Goal: Task Accomplishment & Management: Use online tool/utility

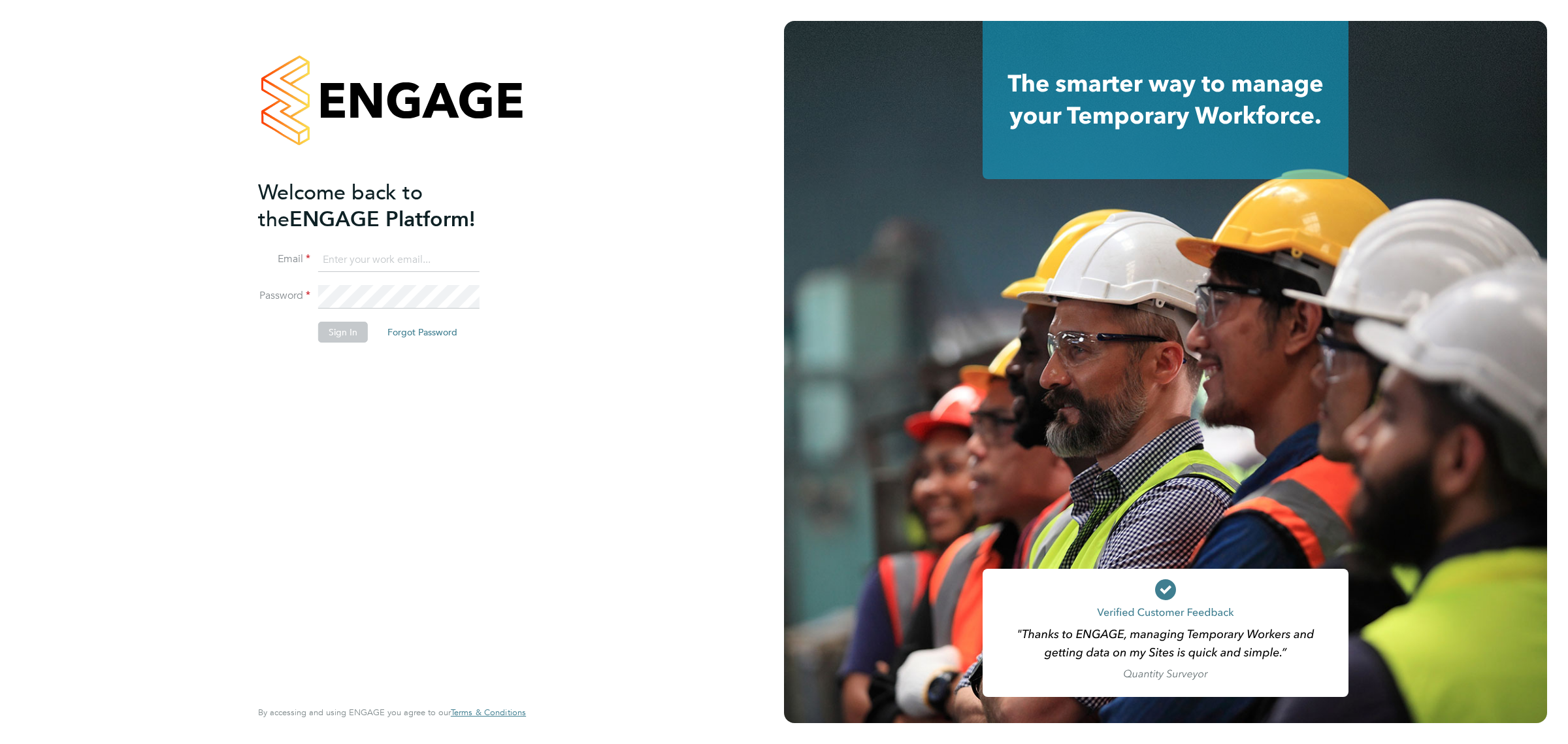
type input "bperkin@psrsolutions.co.uk"
click at [356, 331] on button "Sign In" at bounding box center [343, 331] width 50 height 21
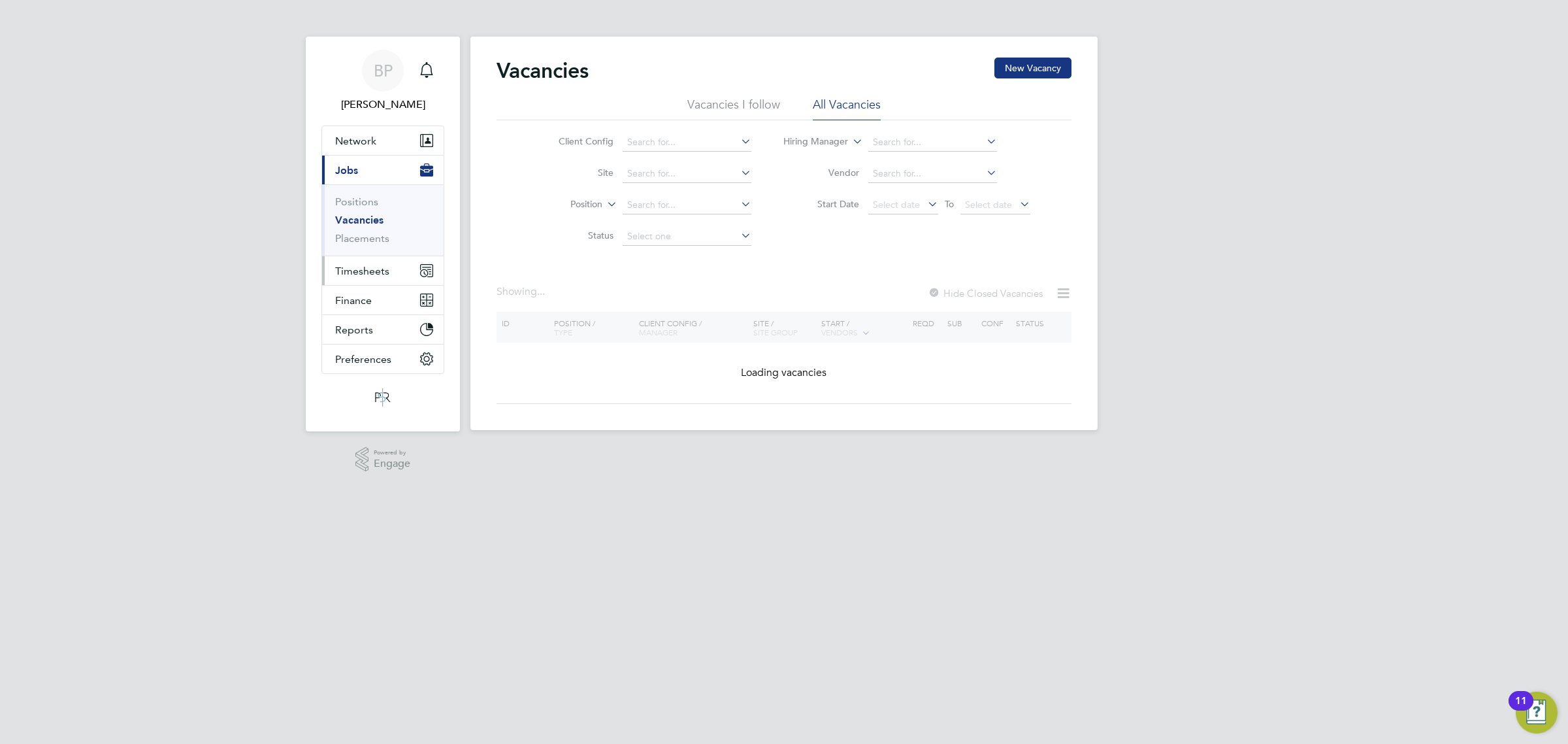
click at [357, 272] on span "Timesheets" at bounding box center [362, 271] width 55 height 12
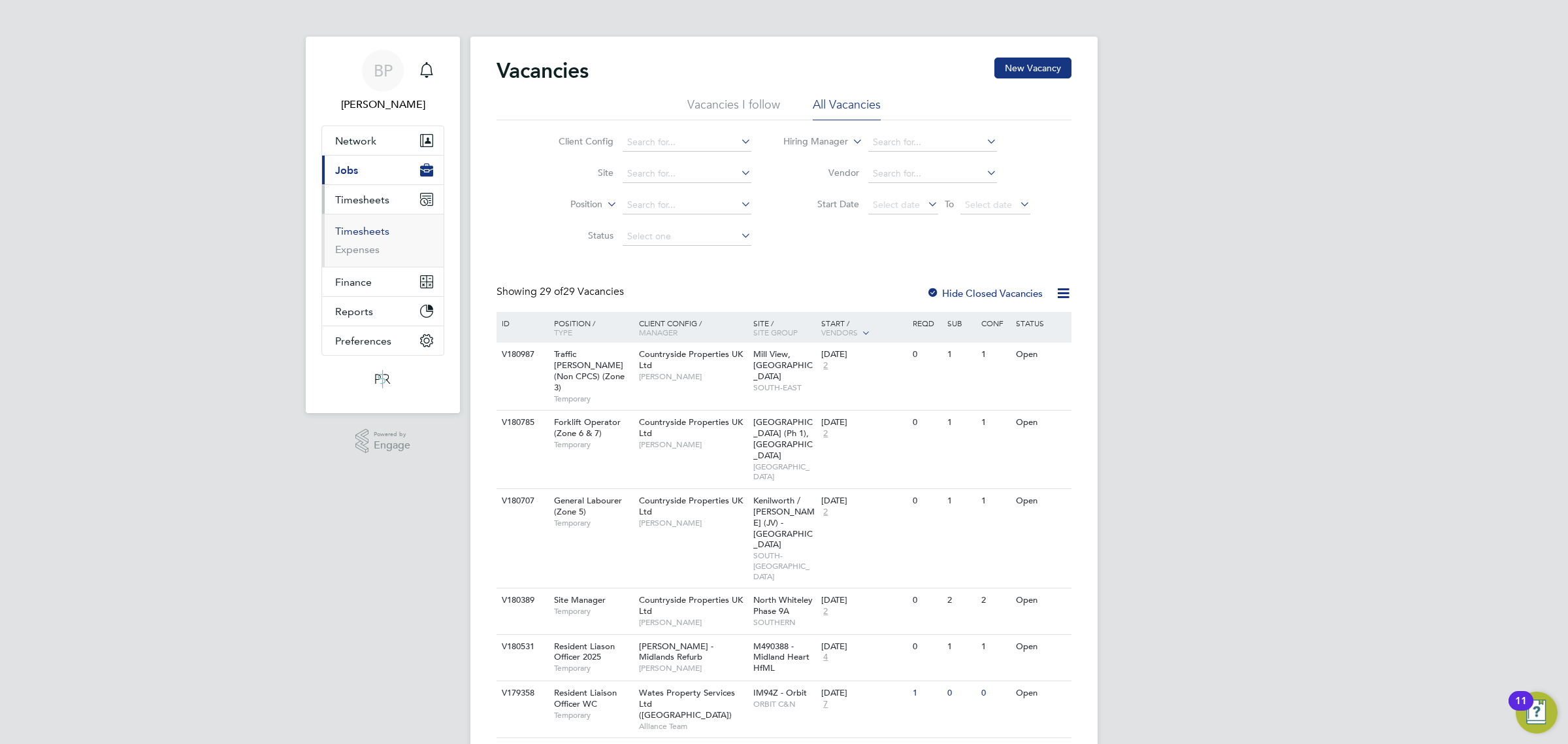
click at [364, 236] on link "Timesheets" at bounding box center [362, 231] width 55 height 12
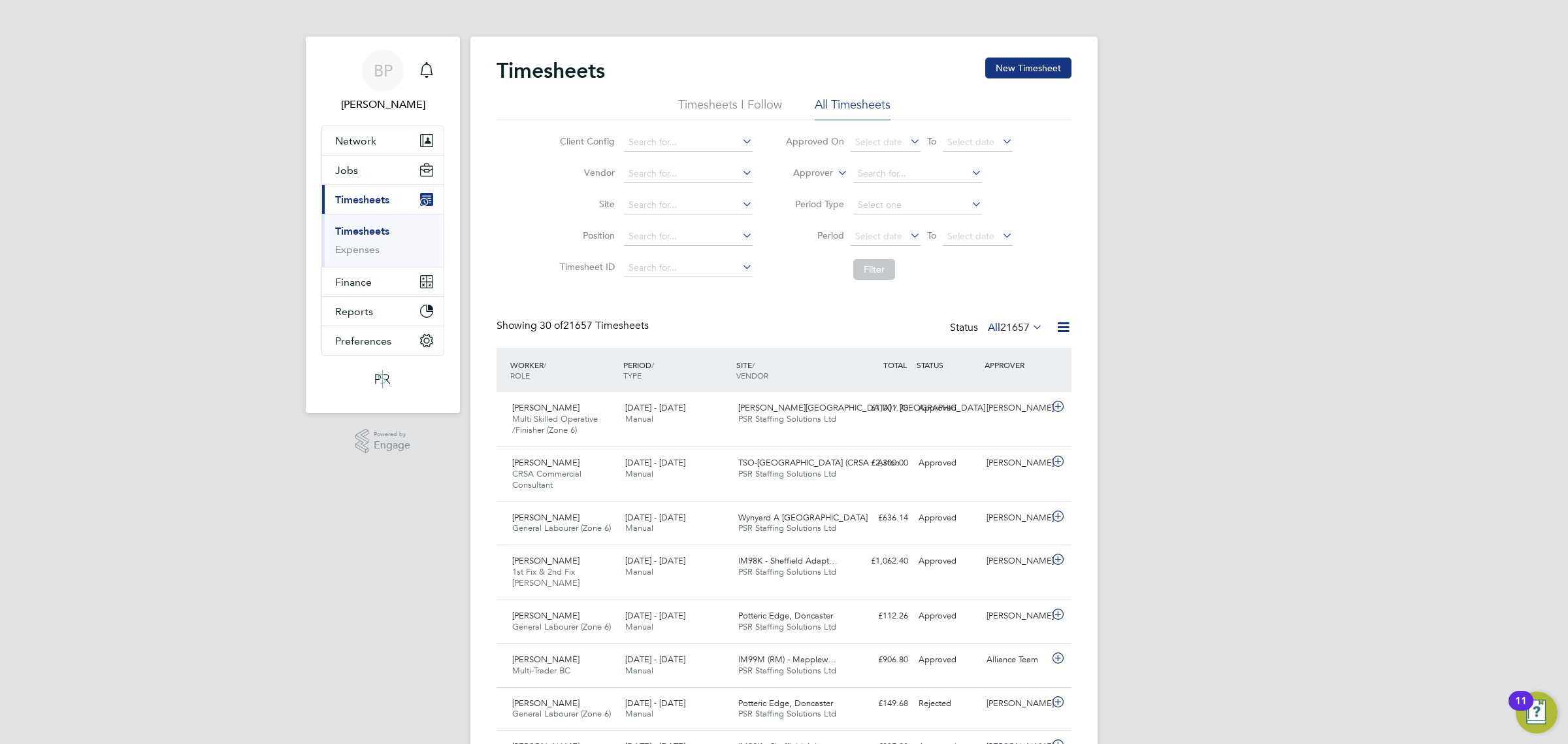
click at [1057, 329] on icon at bounding box center [1063, 327] width 16 height 16
click at [945, 363] on li "Export Timesheets" at bounding box center [981, 359] width 173 height 18
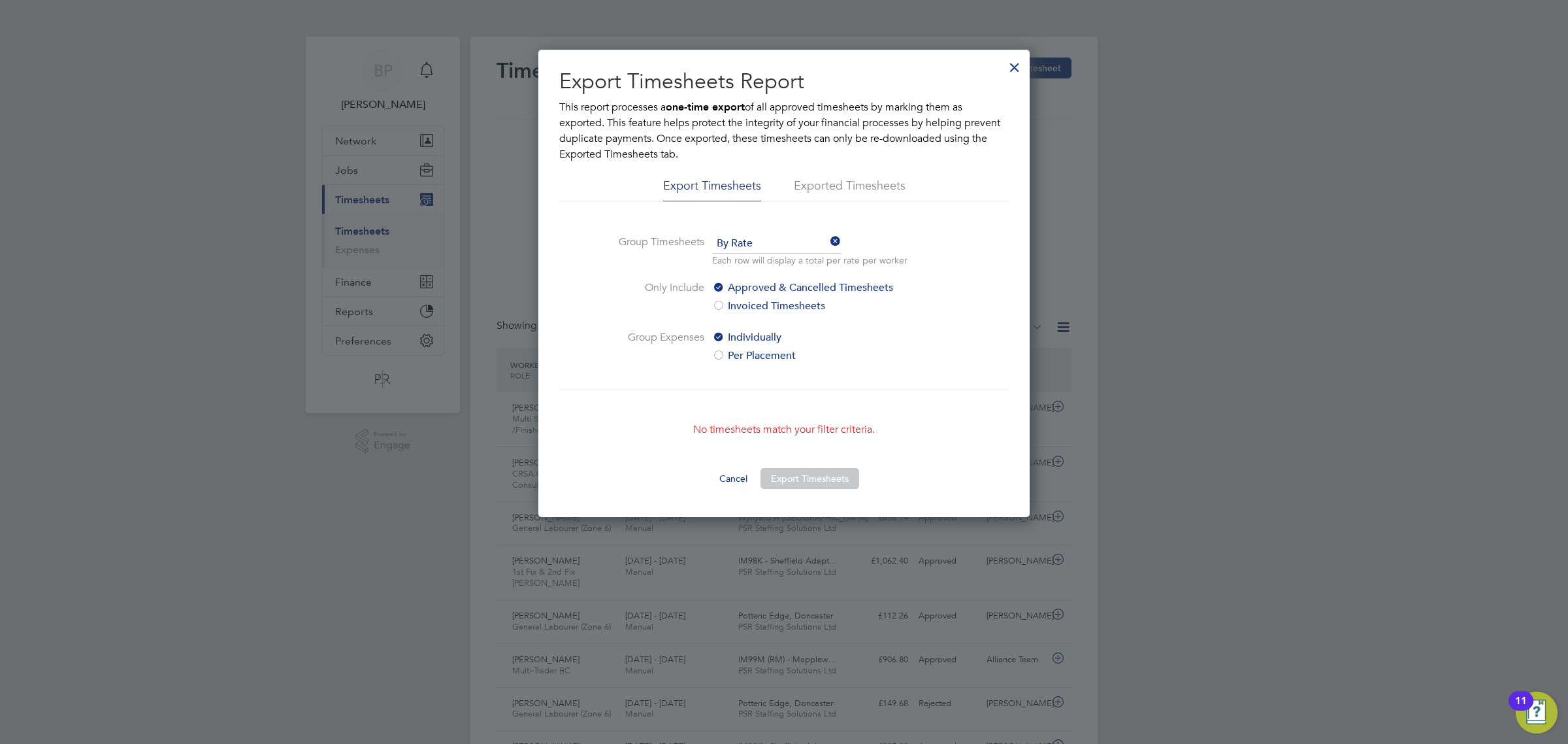
click at [1013, 64] on div at bounding box center [1015, 65] width 24 height 24
